Goal: Obtain resource: Download file/media

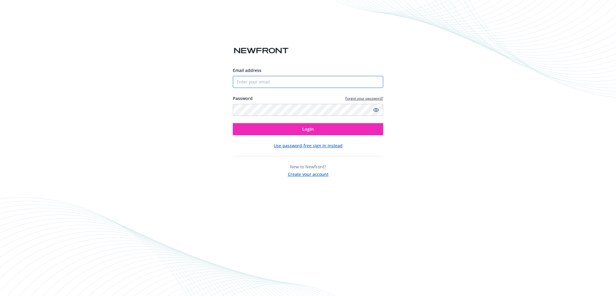
click at [266, 80] on input "Email address" at bounding box center [308, 82] width 150 height 12
type input "[PERSON_NAME][EMAIL_ADDRESS][PERSON_NAME][DOMAIN_NAME]"
click at [233, 123] on button "Login" at bounding box center [308, 129] width 150 height 12
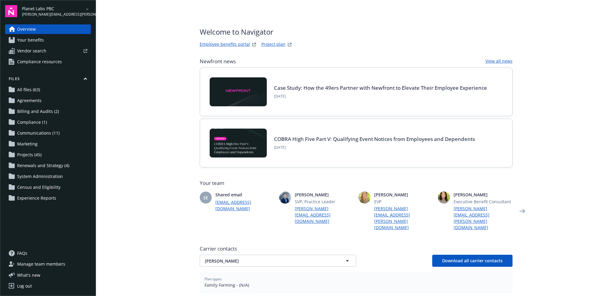
click at [88, 9] on icon "arrowDropDown" at bounding box center [87, 10] width 3 height 2
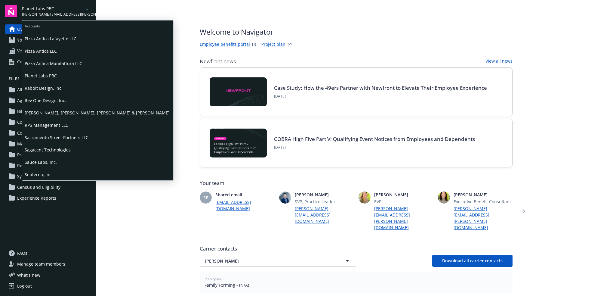
scroll to position [602, 0]
click at [72, 54] on span "Septerna, Inc." at bounding box center [98, 51] width 146 height 12
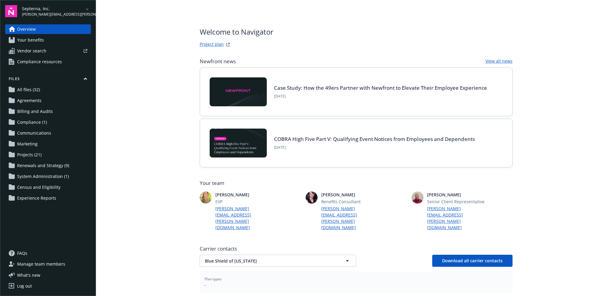
click at [214, 45] on link "Project plan" at bounding box center [212, 44] width 24 height 7
